Goal: Information Seeking & Learning: Learn about a topic

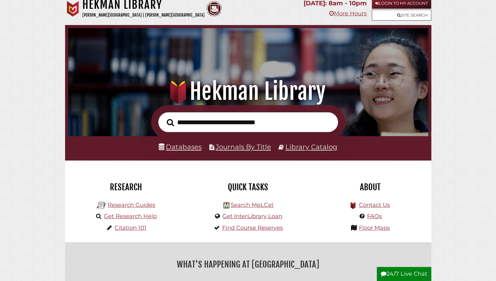
scroll to position [6, 0]
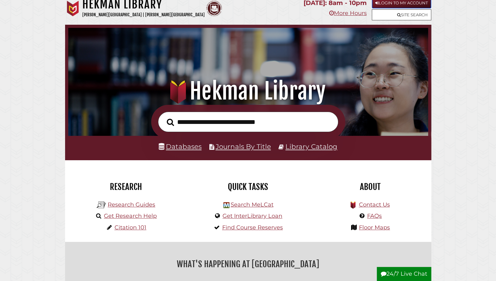
click at [392, 2] on link "Login to My Account" at bounding box center [401, 2] width 59 height 11
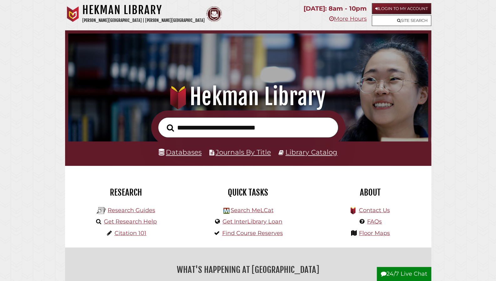
scroll to position [119, 356]
click at [197, 133] on input "text" at bounding box center [248, 127] width 180 height 20
click at [190, 184] on div "Quick Tasks Search MeLCat Get InterLibrary Loan Find Course Reserves" at bounding box center [248, 207] width 122 height 82
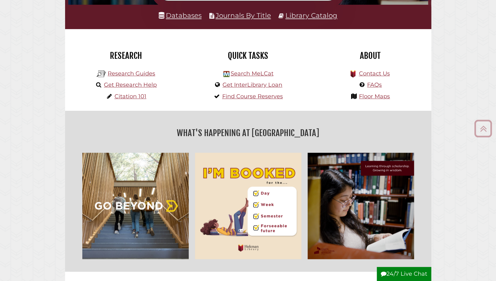
scroll to position [137, 0]
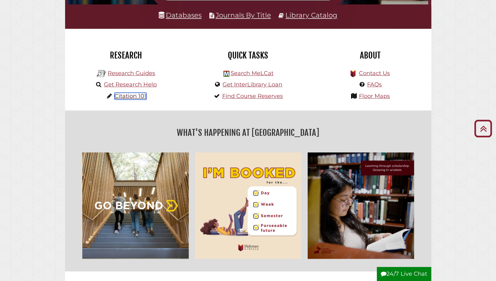
click at [139, 95] on link "Citation 101" at bounding box center [130, 96] width 32 height 7
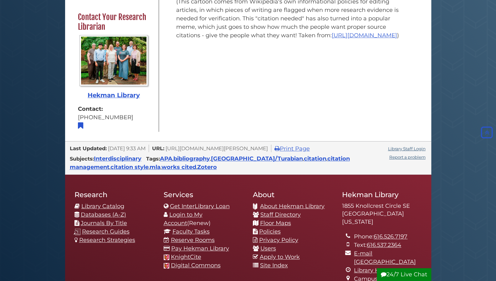
scroll to position [270, 0]
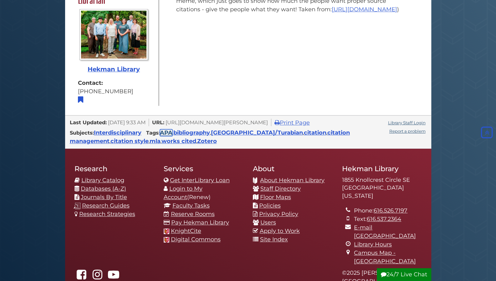
click at [168, 130] on link "APA" at bounding box center [166, 132] width 13 height 7
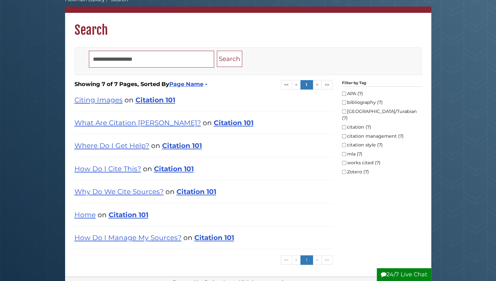
scroll to position [46, 0]
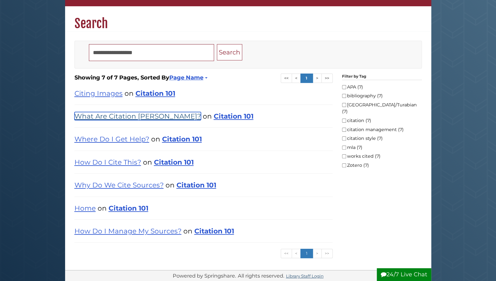
click at [148, 112] on link "What Are Citation [PERSON_NAME]?" at bounding box center [137, 116] width 126 height 8
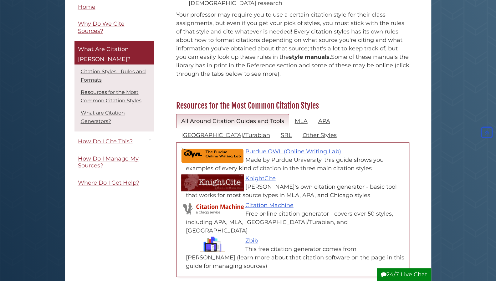
scroll to position [209, 0]
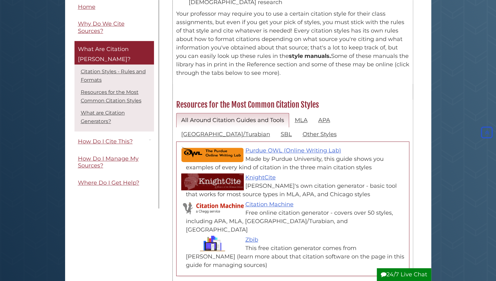
click at [280, 146] on div "Purdue OWL (Online Writing Lab) Made by Purdue University, this guide shows you…" at bounding box center [296, 158] width 220 height 25
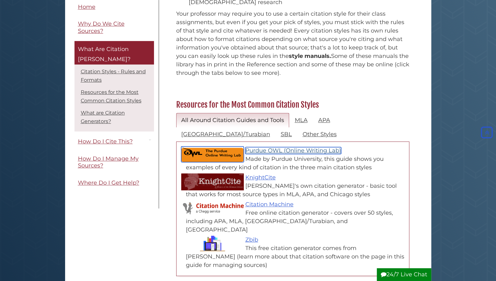
click at [280, 147] on link "Purdue OWL (Online Writing Lab)" at bounding box center [293, 150] width 96 height 7
